Goal: Information Seeking & Learning: Learn about a topic

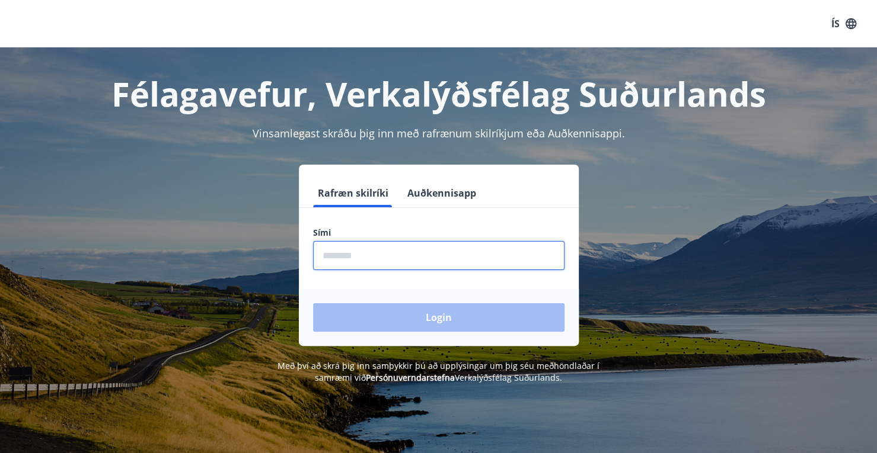
click at [459, 260] on input "phone" at bounding box center [438, 255] width 251 height 29
type input "********"
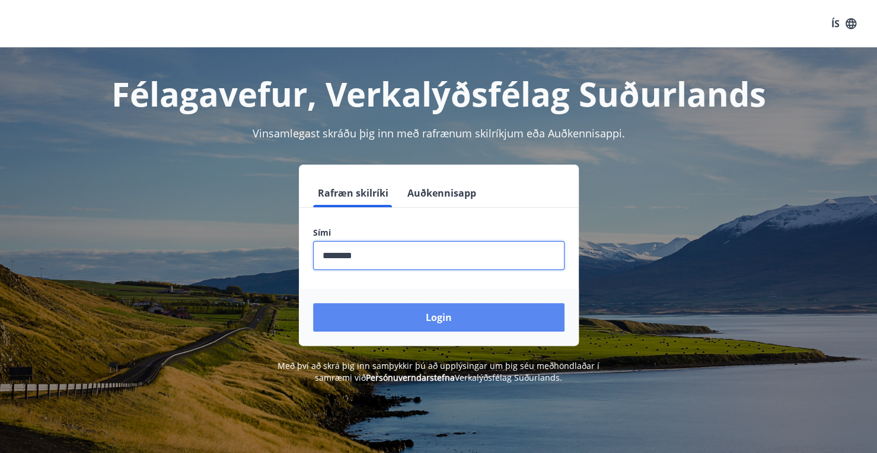
click at [445, 305] on button "Login" at bounding box center [438, 317] width 251 height 28
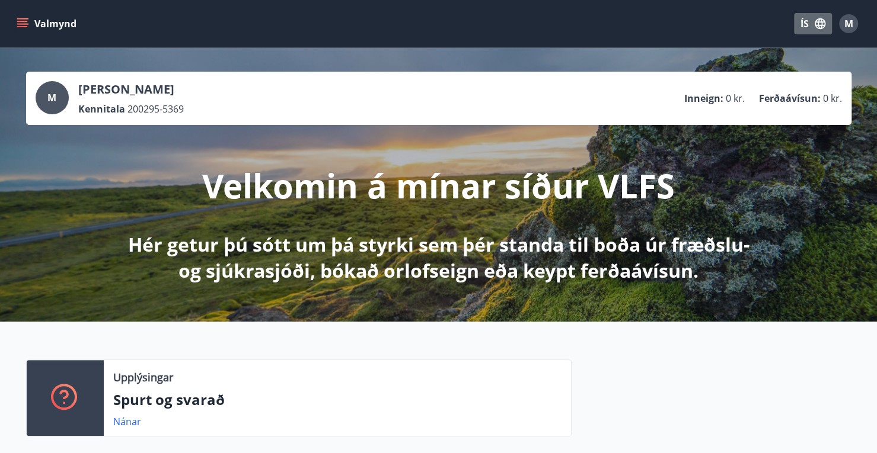
click at [816, 26] on icon "button" at bounding box center [819, 23] width 11 height 11
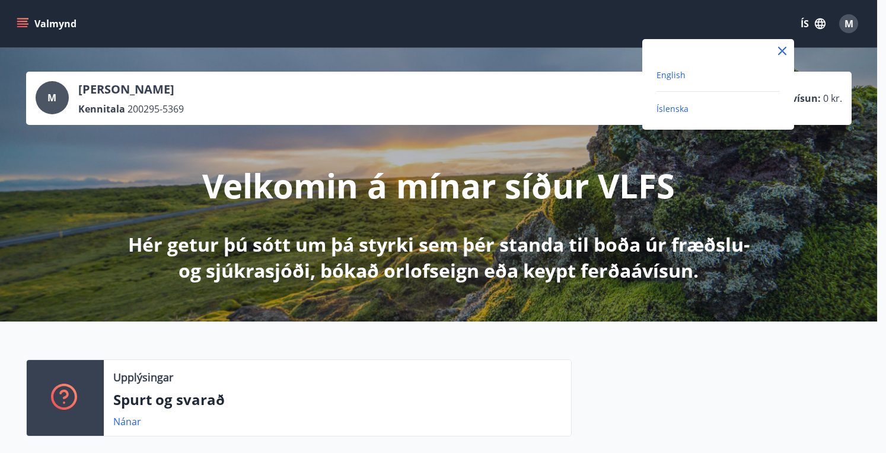
click at [674, 74] on span "English" at bounding box center [670, 74] width 29 height 11
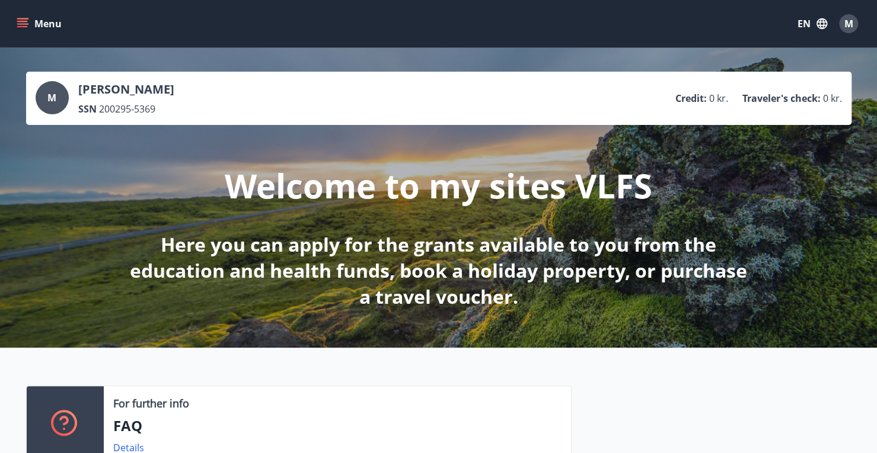
click at [28, 24] on button "Menu" at bounding box center [40, 23] width 52 height 21
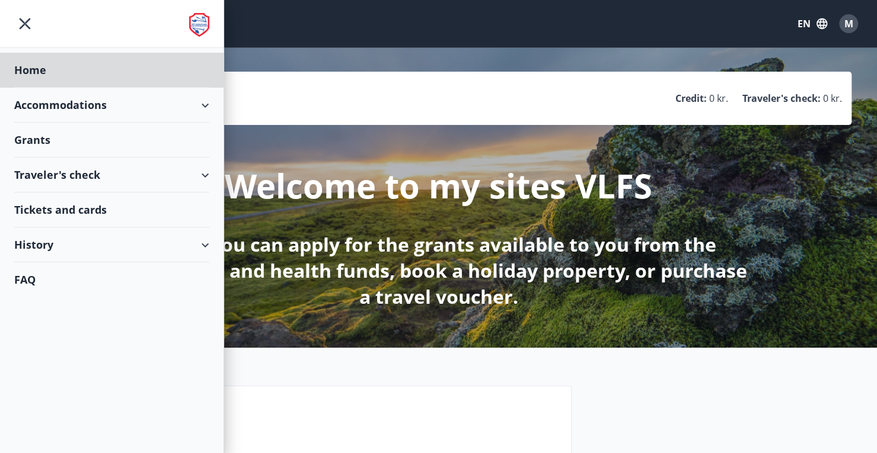
click at [53, 138] on div "Grants" at bounding box center [111, 140] width 195 height 35
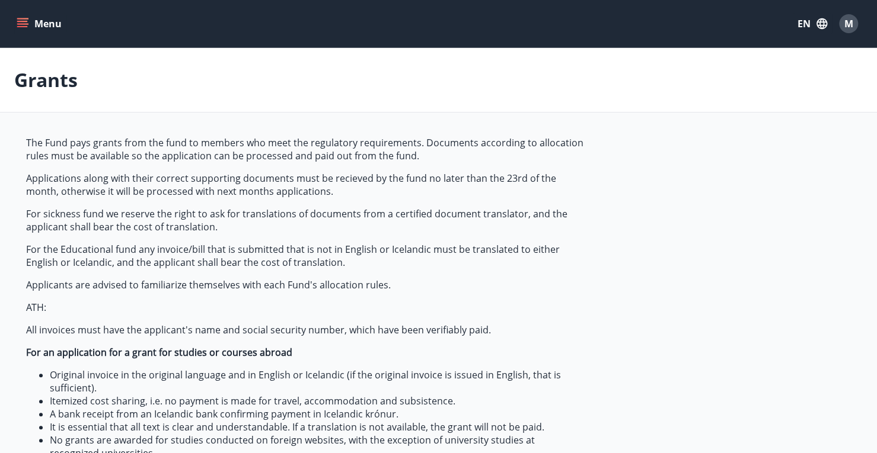
type input "***"
click at [810, 24] on button "EN" at bounding box center [811, 23] width 39 height 21
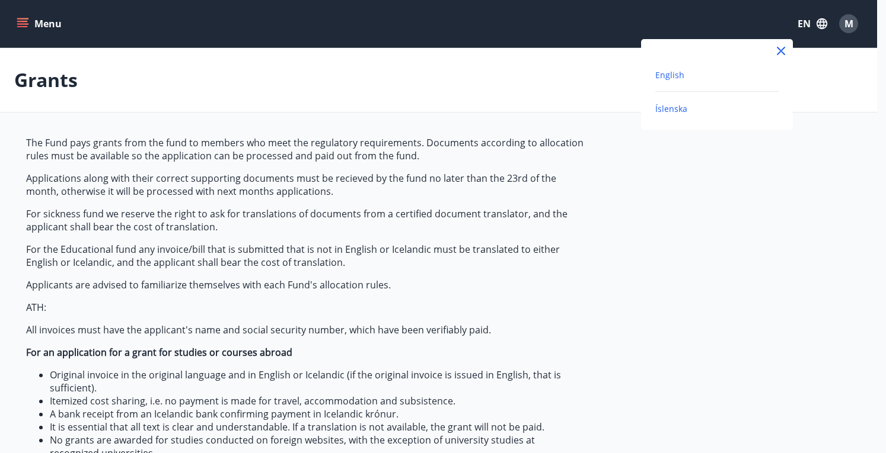
click at [677, 107] on span "Íslenska" at bounding box center [671, 108] width 32 height 11
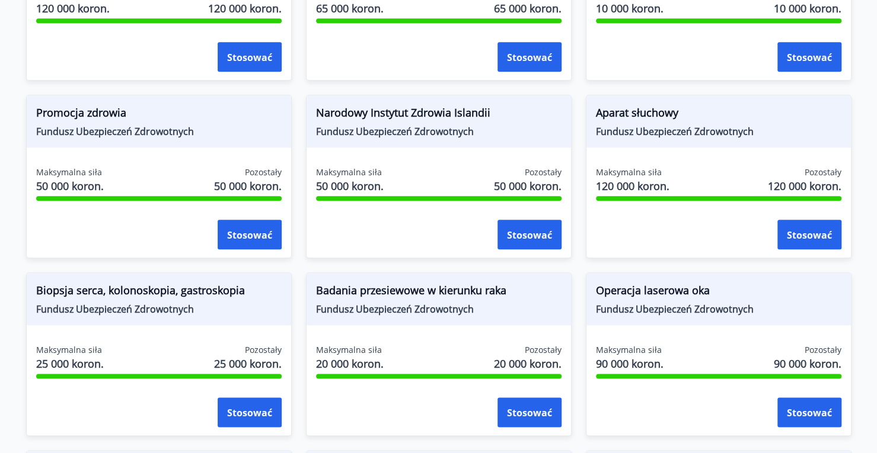
scroll to position [771, 0]
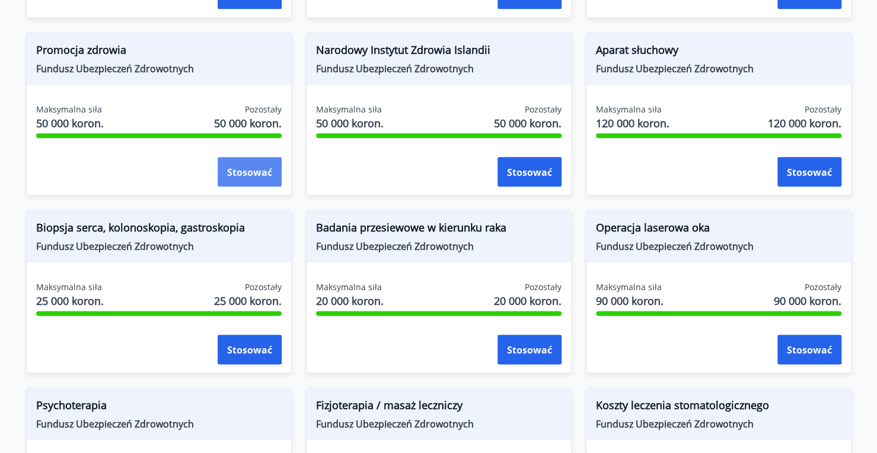
click at [255, 177] on font "Stosować" at bounding box center [249, 172] width 45 height 13
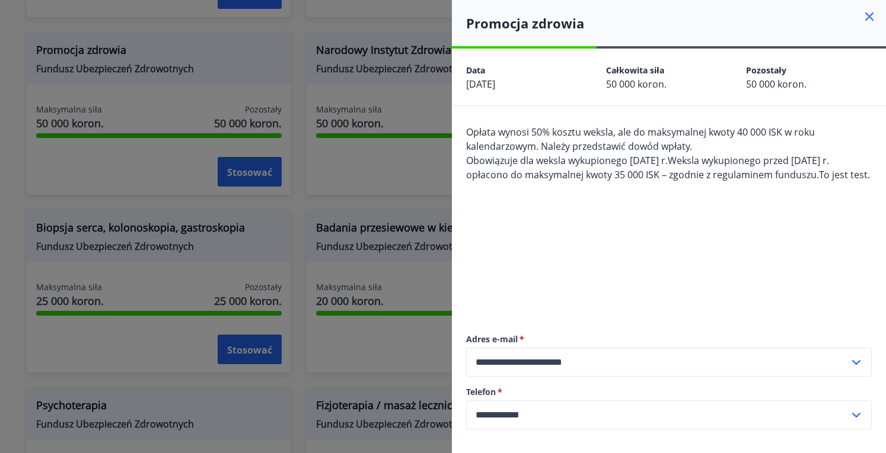
click at [421, 215] on div at bounding box center [443, 226] width 886 height 453
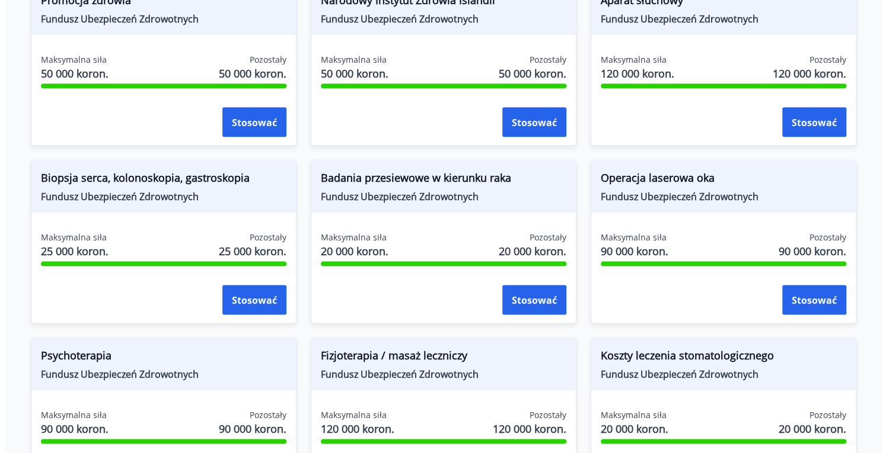
scroll to position [755, 0]
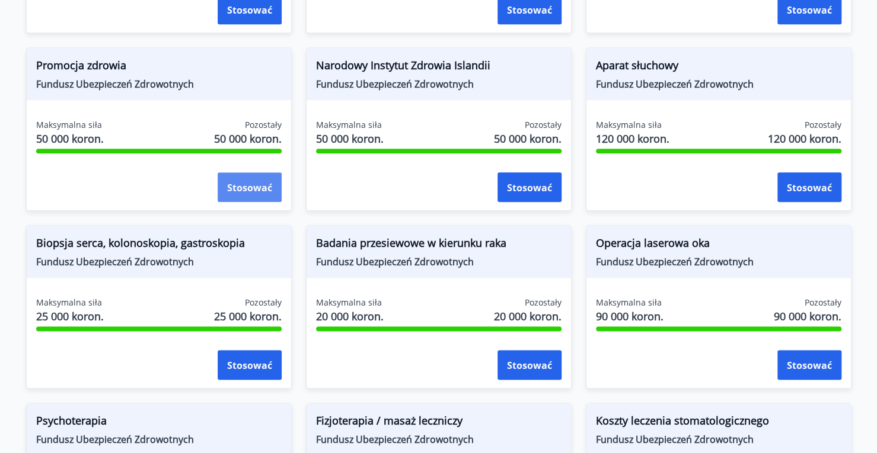
click at [253, 194] on font "Stosować" at bounding box center [249, 187] width 45 height 13
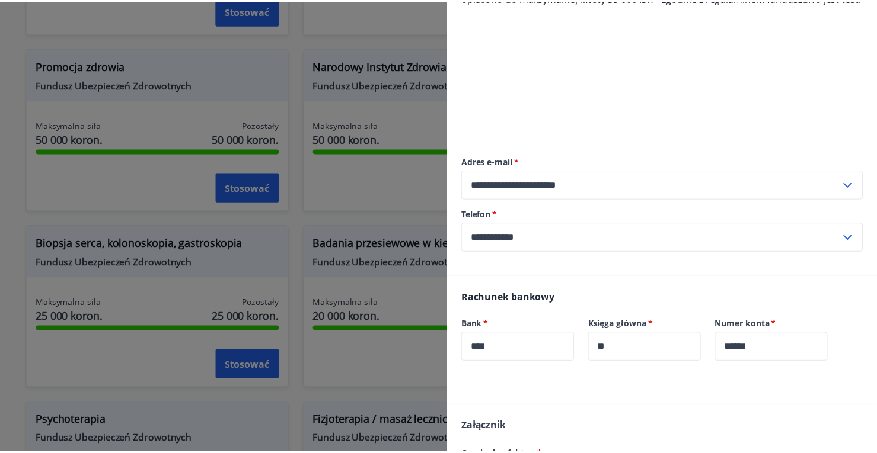
scroll to position [335, 0]
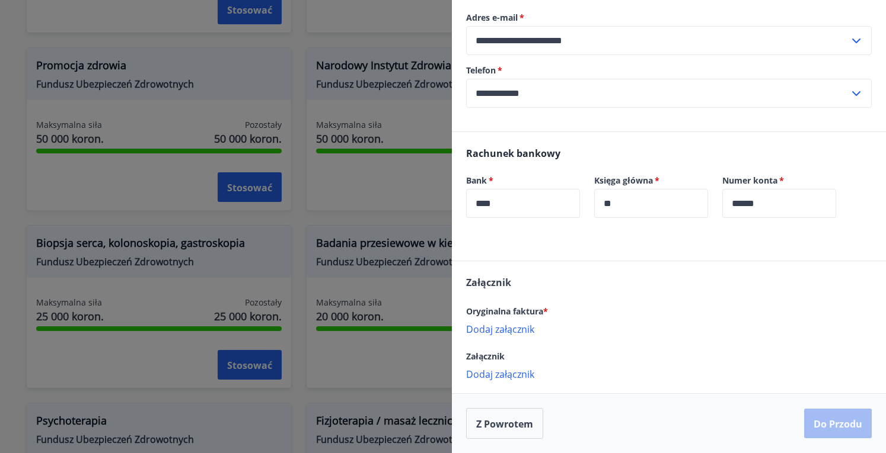
click at [0, 219] on div at bounding box center [443, 226] width 886 height 453
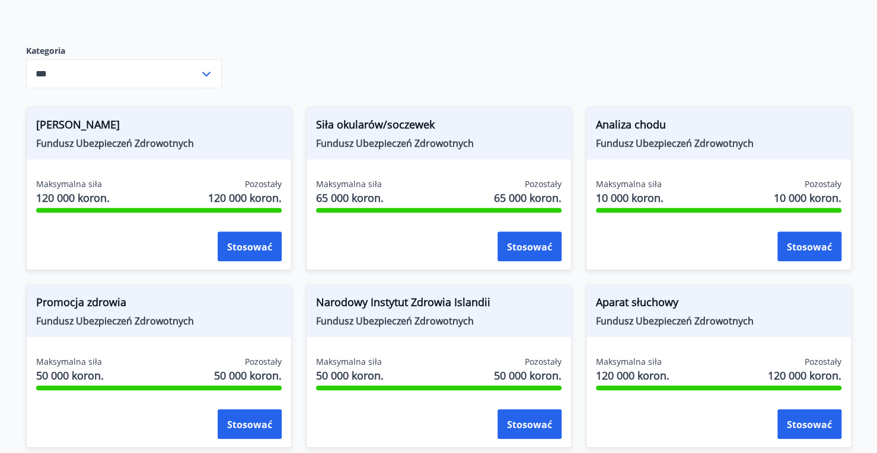
scroll to position [518, 0]
click at [222, 433] on button "Stosować" at bounding box center [250, 425] width 64 height 30
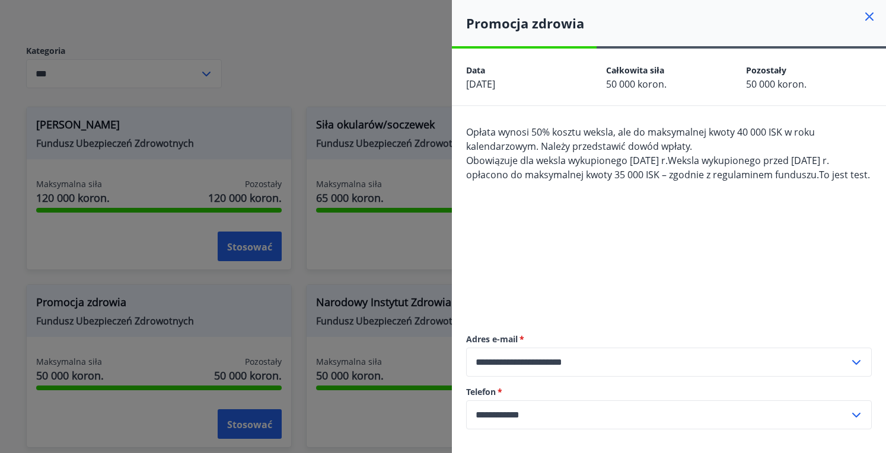
click at [0, 264] on div at bounding box center [443, 226] width 886 height 453
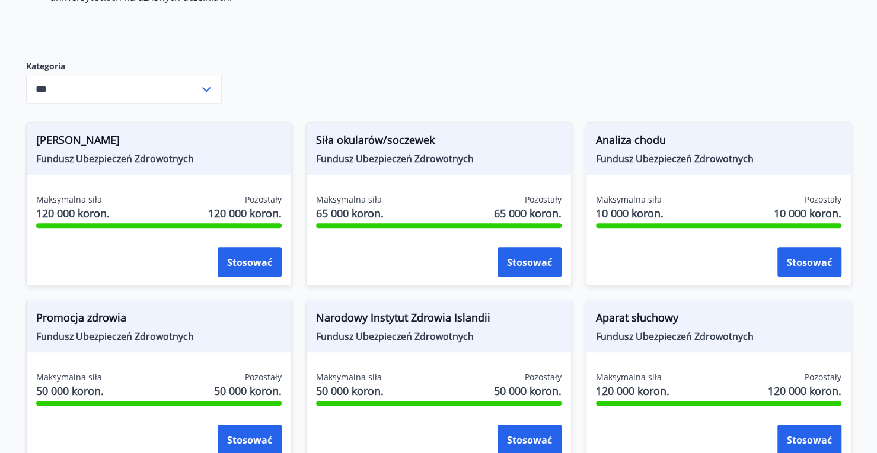
scroll to position [459, 0]
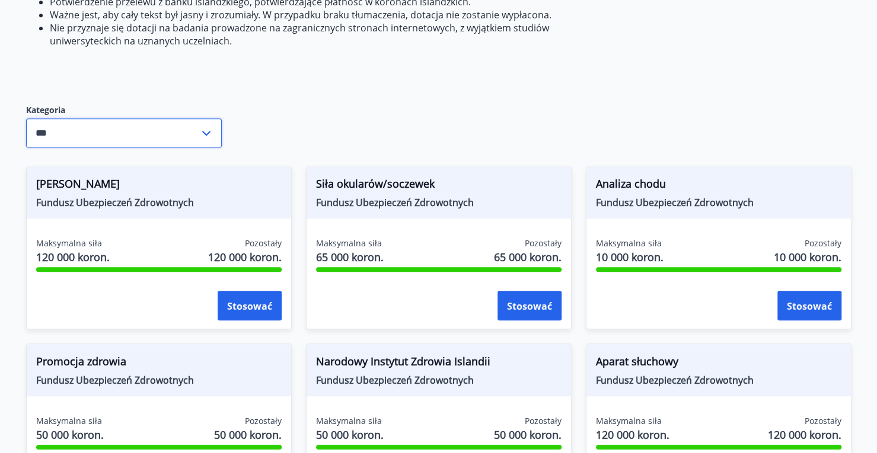
click at [91, 144] on input "***" at bounding box center [112, 133] width 173 height 29
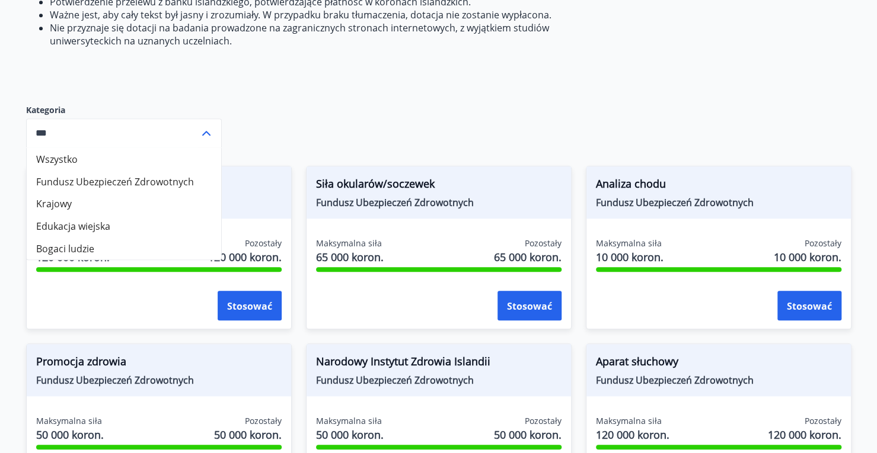
click at [218, 103] on div "Kategoria Wszystko Fundusz Ubezpieczeń Zdrowotnych Krajowy Edukacja wiejska Bog…" at bounding box center [124, 125] width 196 height 81
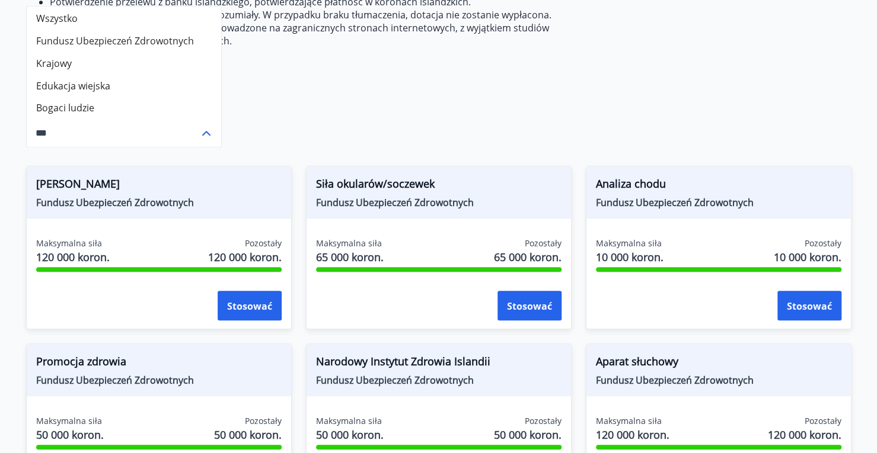
scroll to position [222, 0]
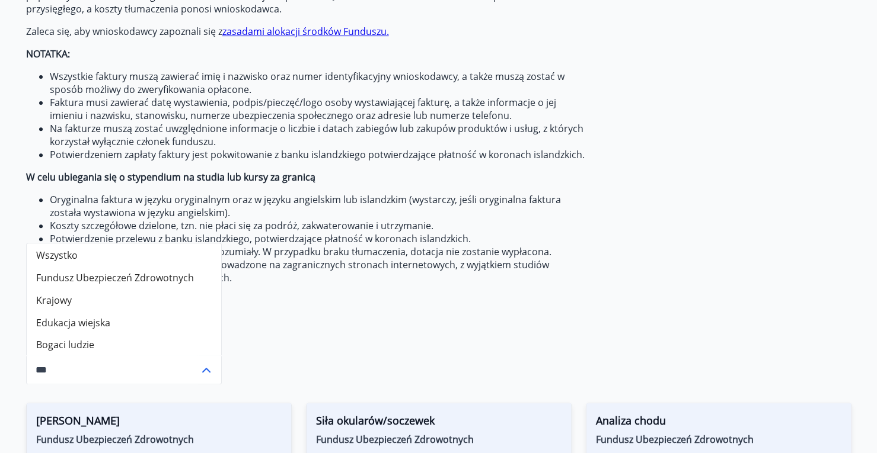
click at [206, 373] on icon at bounding box center [206, 370] width 8 height 5
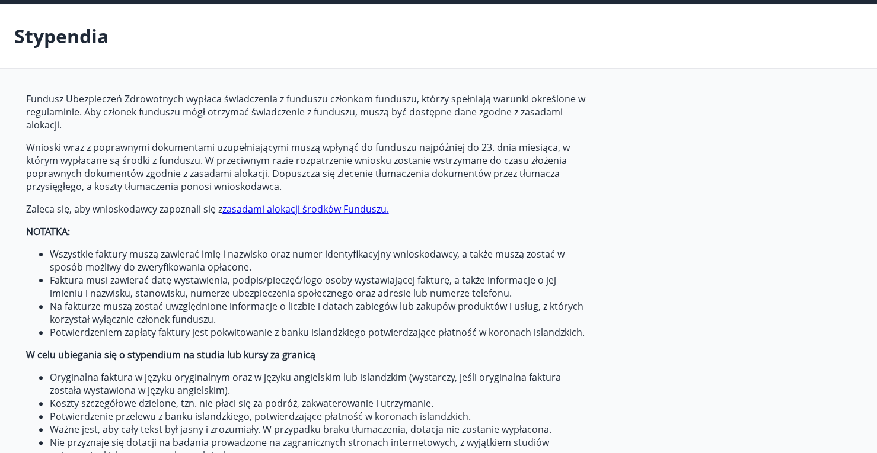
scroll to position [0, 0]
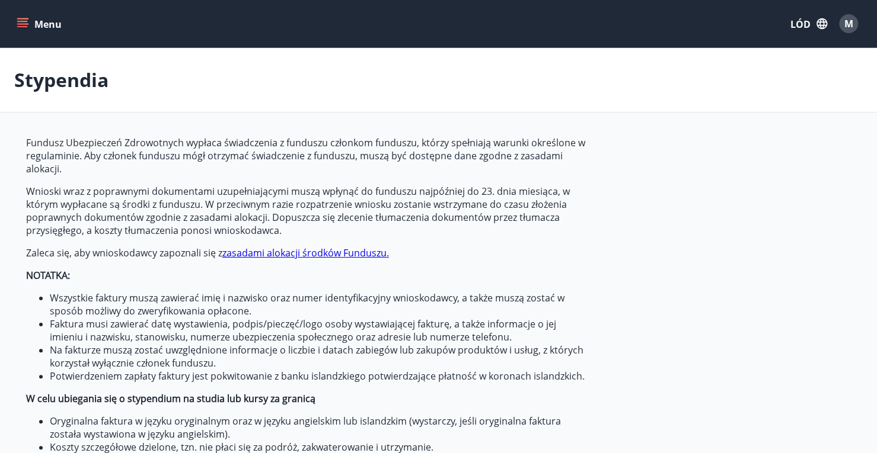
click at [851, 21] on font "M" at bounding box center [848, 23] width 9 height 13
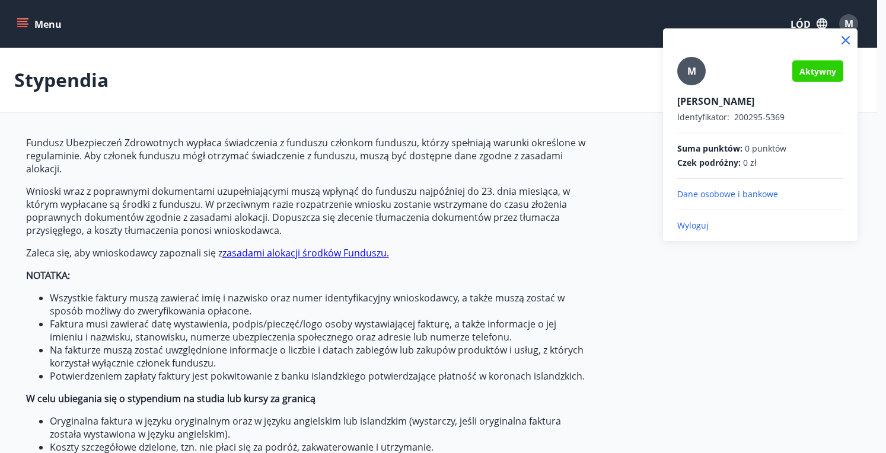
drag, startPoint x: 520, startPoint y: 100, endPoint x: 208, endPoint y: 39, distance: 318.4
click at [520, 100] on div at bounding box center [443, 226] width 886 height 453
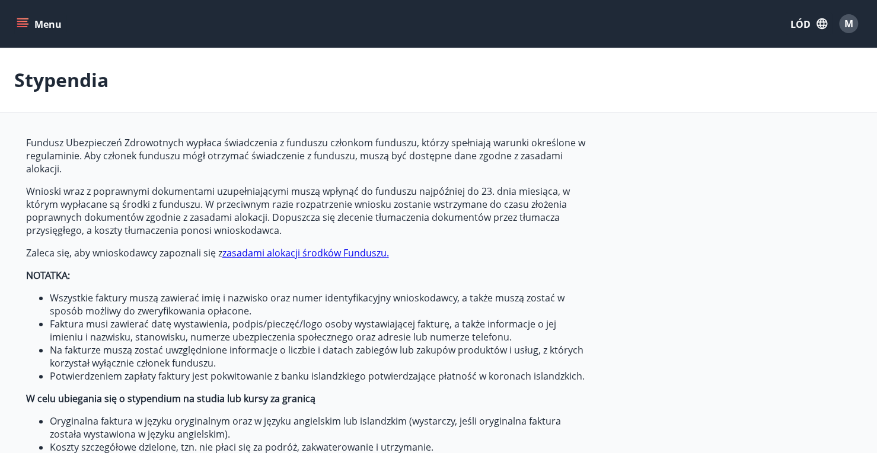
click at [21, 18] on icon "menu" at bounding box center [23, 18] width 13 height 1
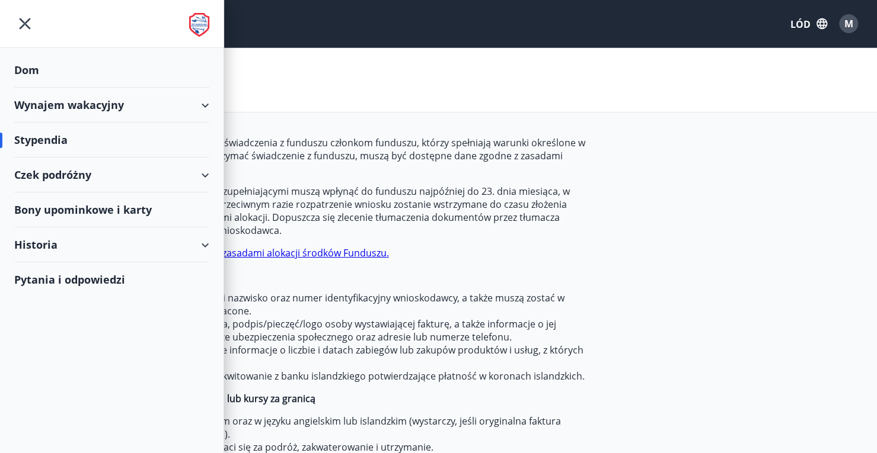
click at [161, 167] on div "Czek podróżny" at bounding box center [111, 175] width 195 height 35
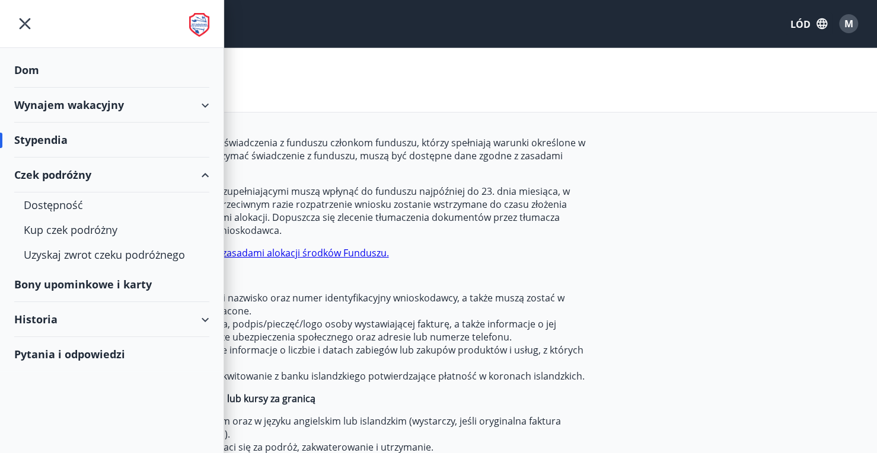
click at [161, 167] on div "Czek podróżny" at bounding box center [111, 175] width 195 height 35
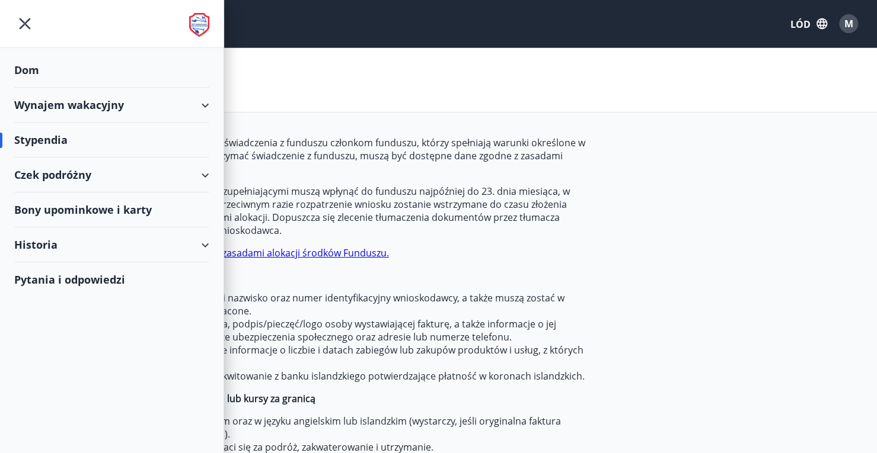
click at [825, 84] on div "Stypendia" at bounding box center [438, 80] width 877 height 65
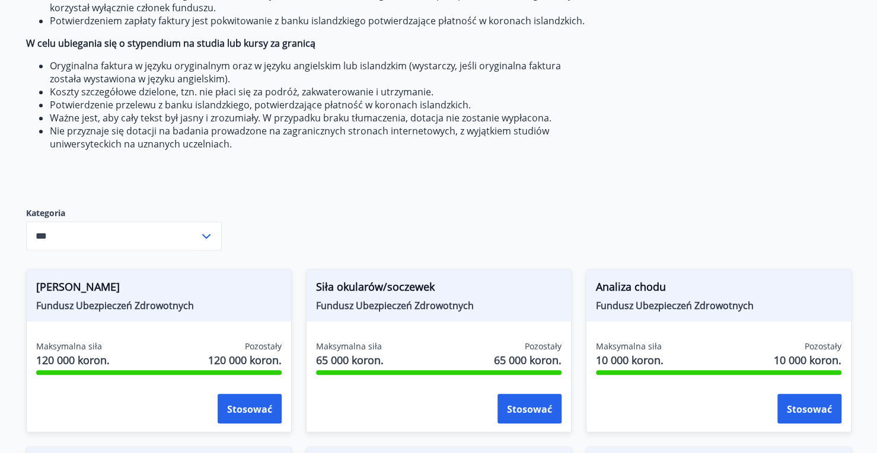
scroll to position [593, 0]
